Goal: Check status: Check status

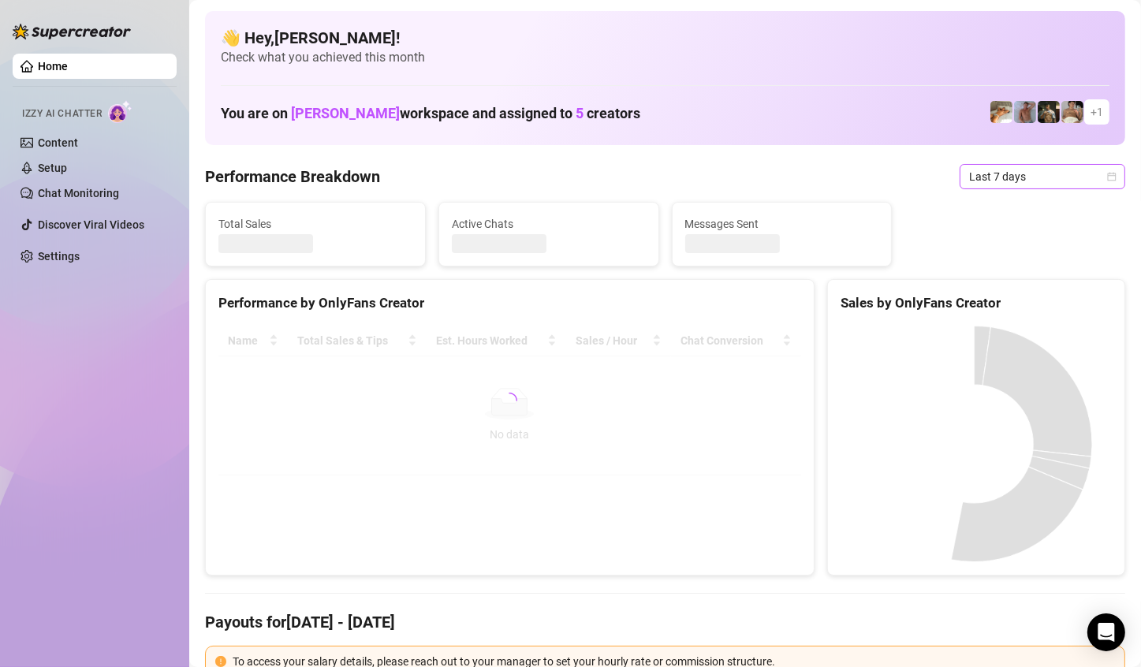
click at [1047, 186] on span "Last 7 days" at bounding box center [1042, 177] width 147 height 24
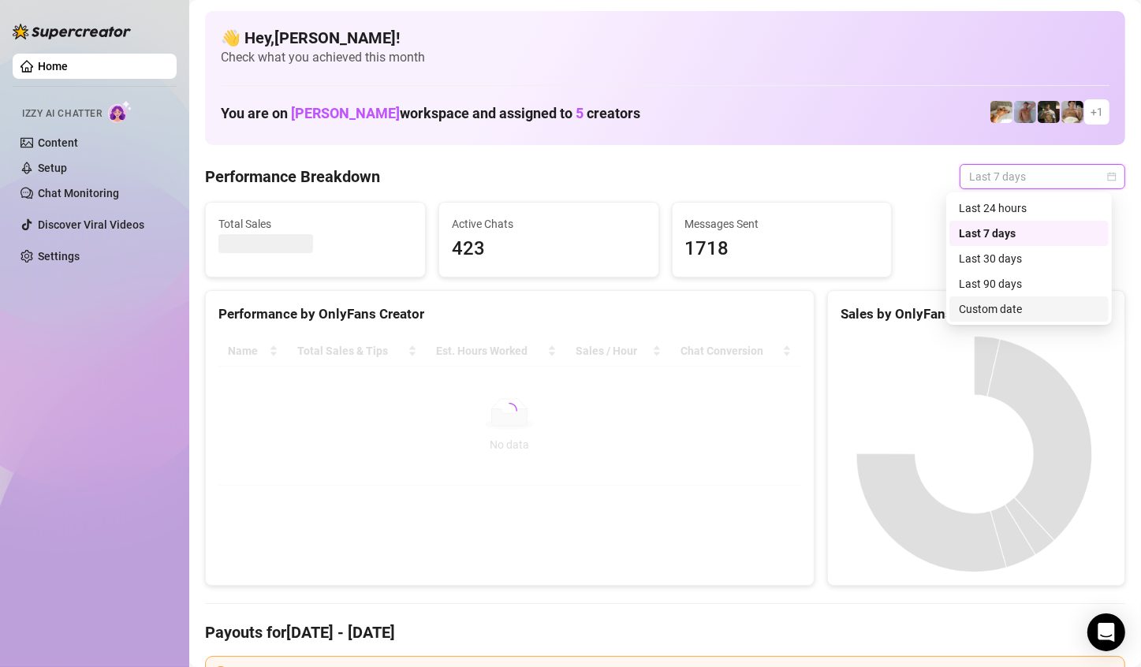
click at [1013, 306] on div "Custom date" at bounding box center [1029, 308] width 140 height 17
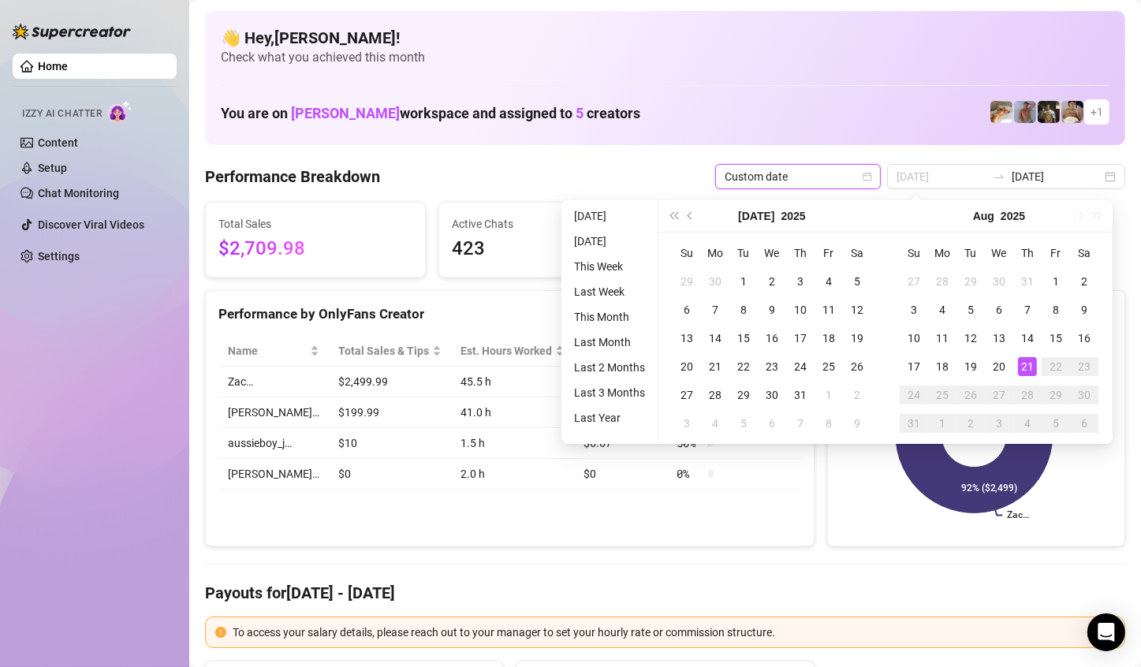
type input "[DATE]"
click at [1028, 364] on div "21" at bounding box center [1027, 366] width 19 height 19
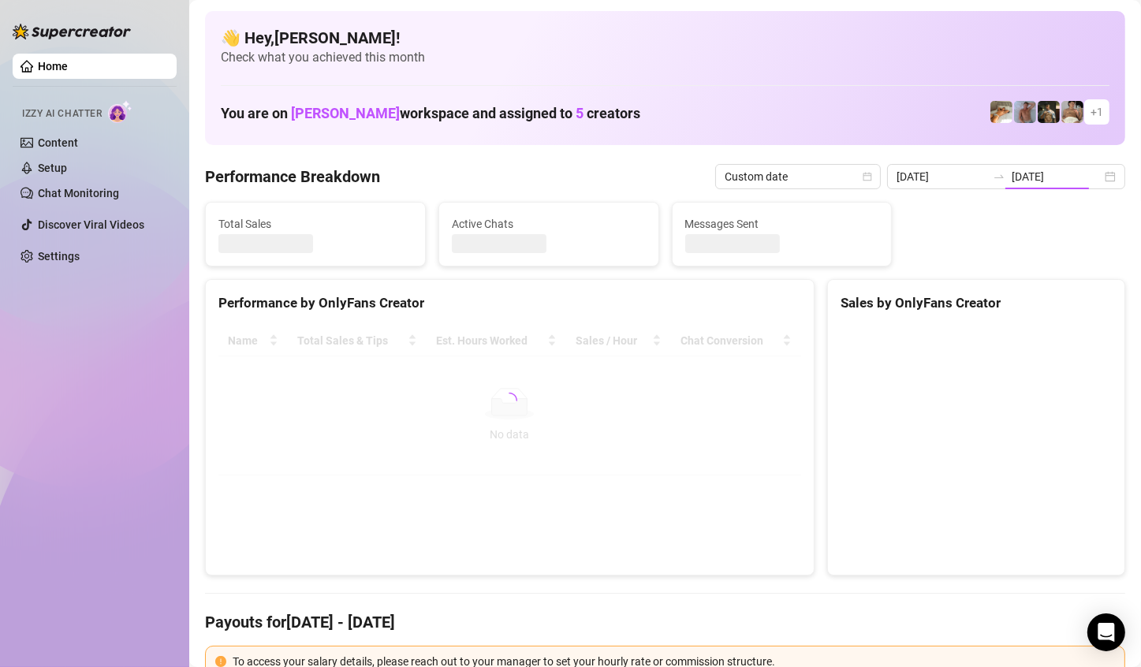
type input "[DATE]"
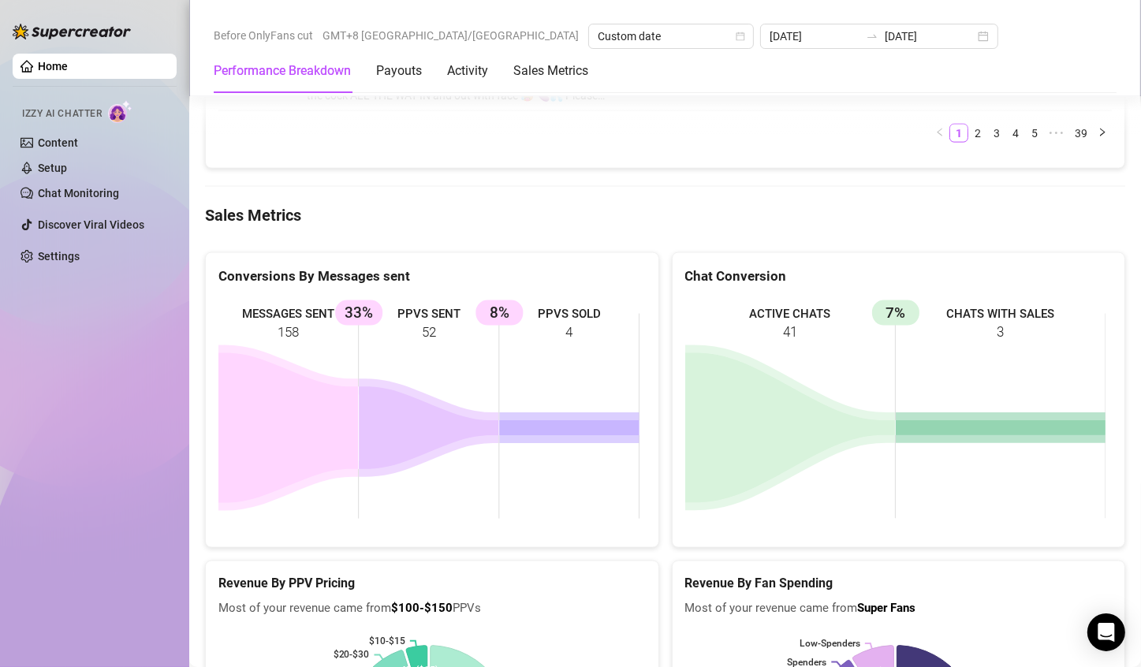
scroll to position [2009, 0]
